Goal: Information Seeking & Learning: Learn about a topic

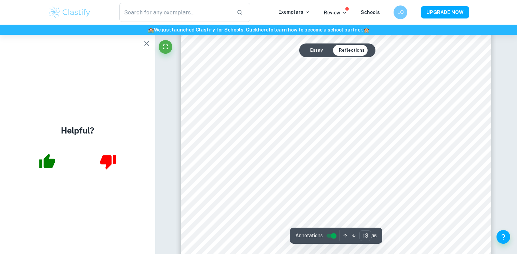
click at [146, 43] on icon "button" at bounding box center [147, 43] width 8 height 8
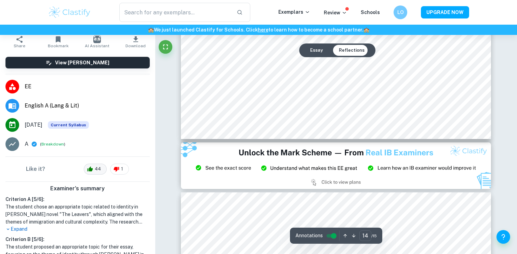
scroll to position [68, 0]
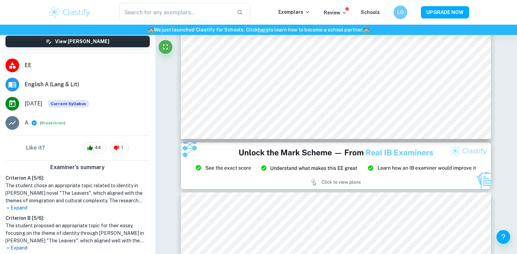
click at [25, 204] on p "Expand" at bounding box center [77, 207] width 144 height 7
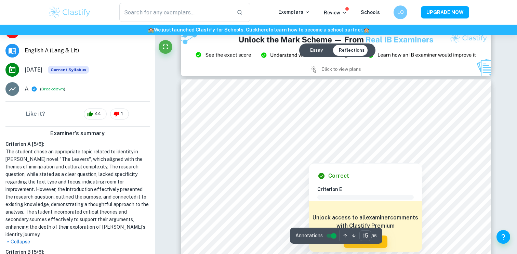
scroll to position [6341, 0]
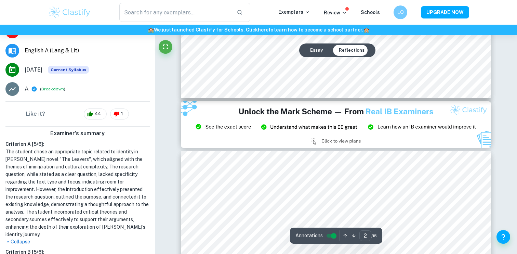
type input "3"
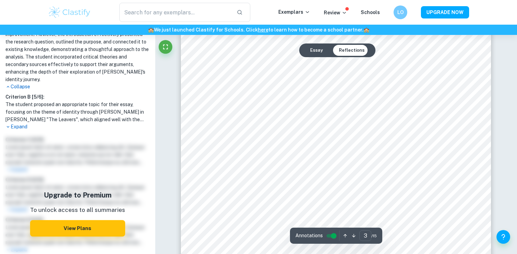
scroll to position [999, 0]
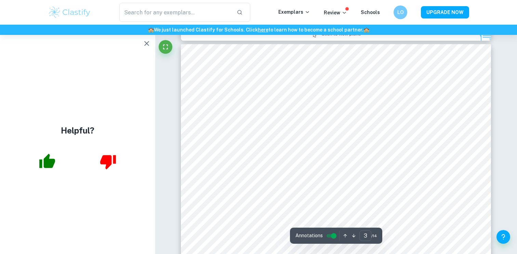
scroll to position [975, 0]
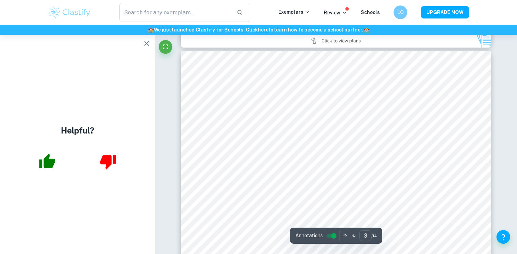
click at [146, 45] on icon "button" at bounding box center [147, 43] width 8 height 8
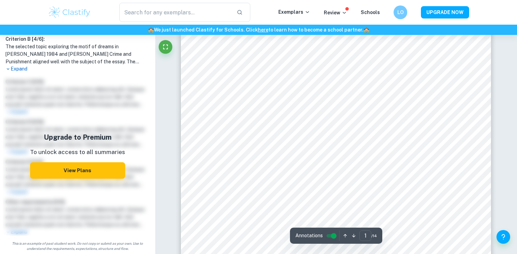
scroll to position [0, 0]
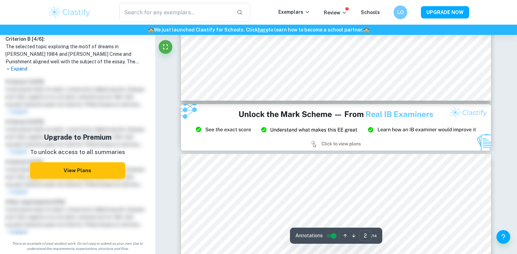
type input "3"
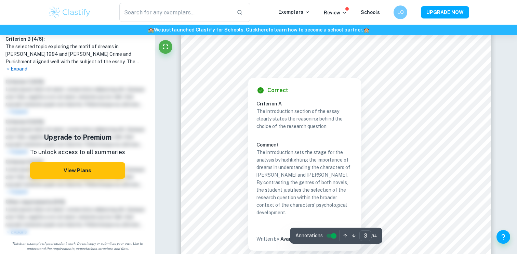
scroll to position [1015, 0]
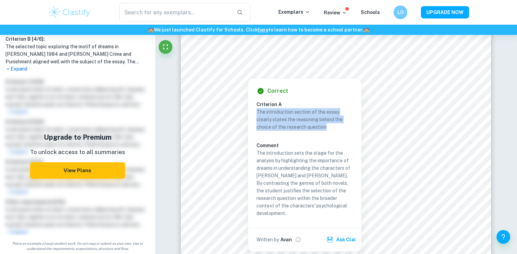
drag, startPoint x: 329, startPoint y: 126, endPoint x: 258, endPoint y: 109, distance: 73.8
click at [258, 109] on p "The introduction section of the essay clearly states the reasoning behind the c…" at bounding box center [305, 119] width 96 height 23
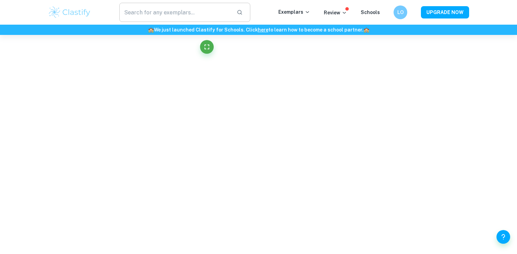
copy p "The introduction section of the essay clearly states the reasoning behind the c…"
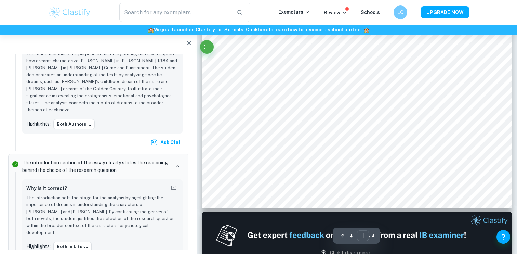
scroll to position [0, 0]
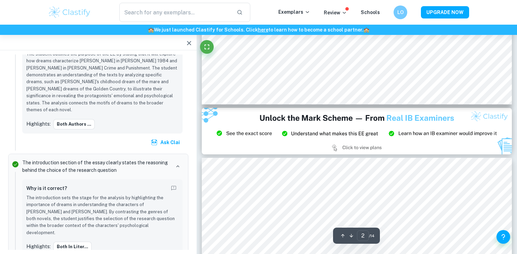
type input "3"
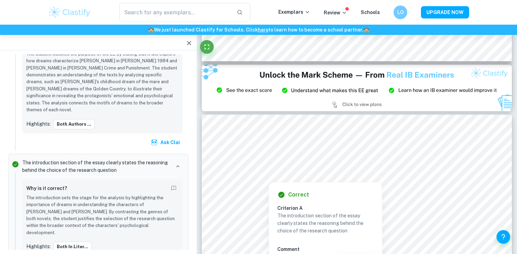
click at [293, 223] on p "The introduction section of the essay clearly states the reasoning behind the c…" at bounding box center [325, 223] width 96 height 23
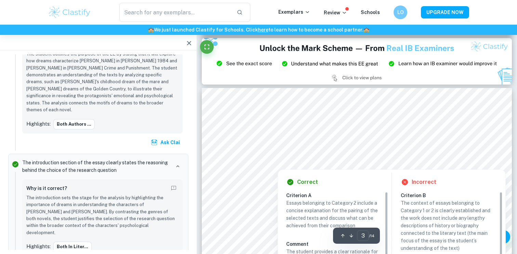
scroll to position [939, 0]
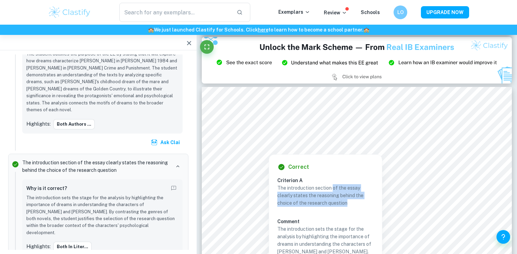
copy p "of the essay clearly states the reasoning behind the choice of the research que…"
drag, startPoint x: 345, startPoint y: 201, endPoint x: 332, endPoint y: 188, distance: 18.6
click at [332, 188] on p "The introduction section of the essay clearly states the reasoning behind the c…" at bounding box center [325, 195] width 96 height 23
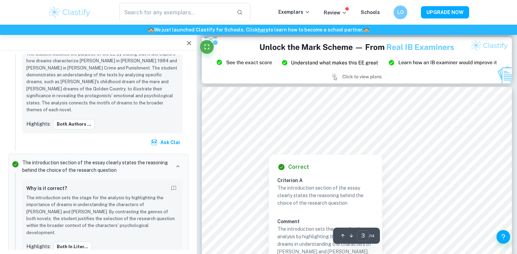
click at [260, 134] on div at bounding box center [366, 138] width 235 height 14
